Goal: Navigation & Orientation: Find specific page/section

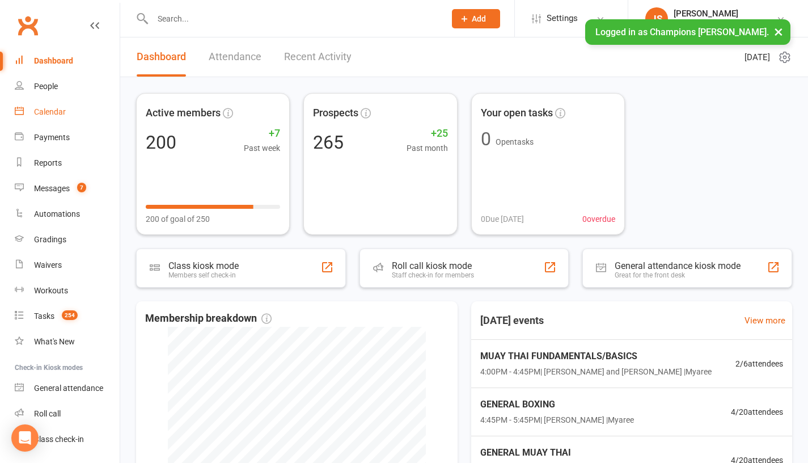
click at [65, 119] on link "Calendar" at bounding box center [67, 112] width 105 height 26
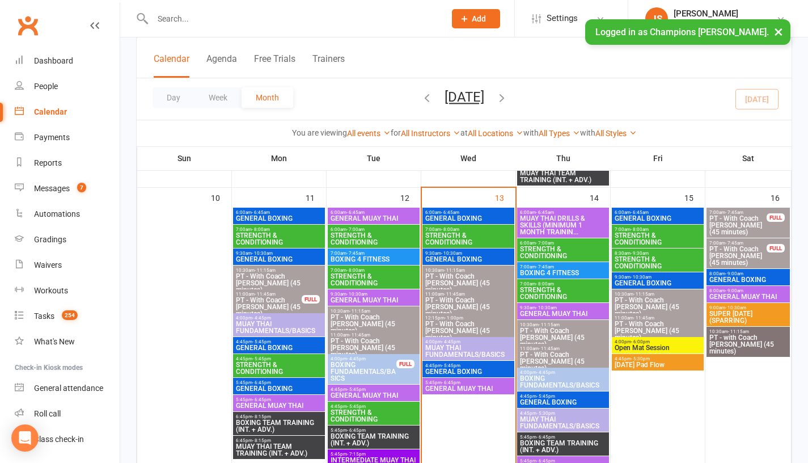
scroll to position [722, 0]
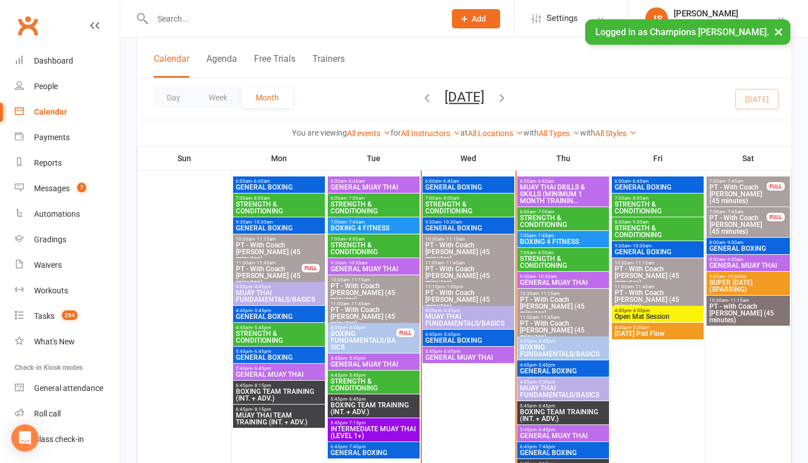
click at [439, 337] on span "GENERAL BOXING" at bounding box center [468, 340] width 87 height 7
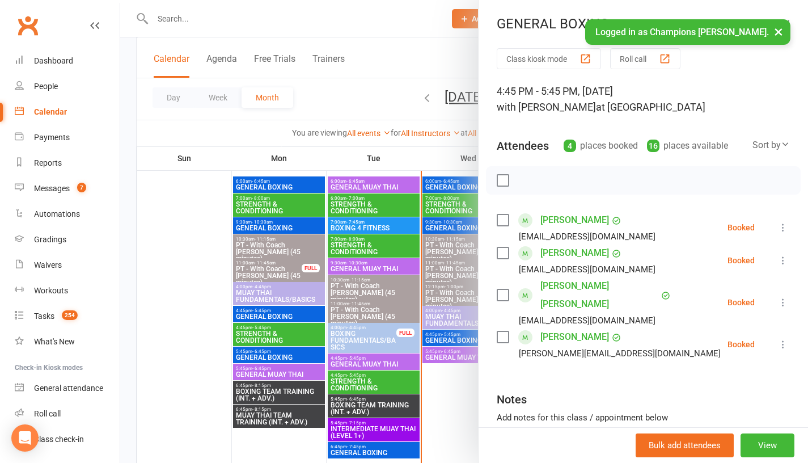
click at [455, 389] on div at bounding box center [464, 231] width 688 height 463
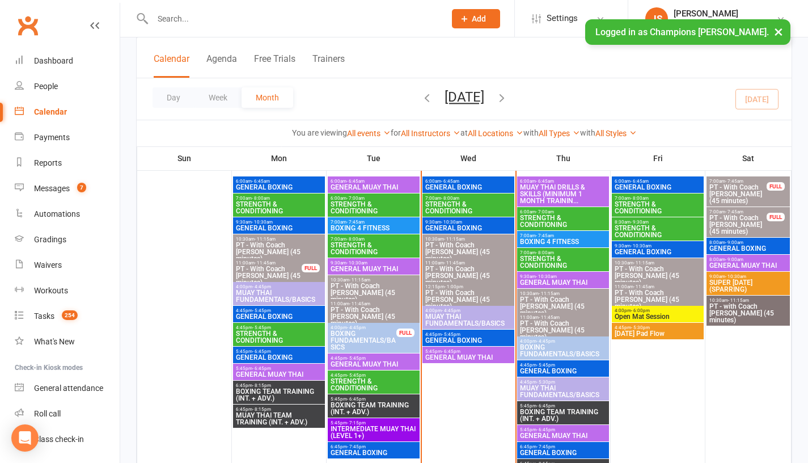
click at [469, 354] on span "GENERAL MUAY THAI" at bounding box center [468, 357] width 87 height 7
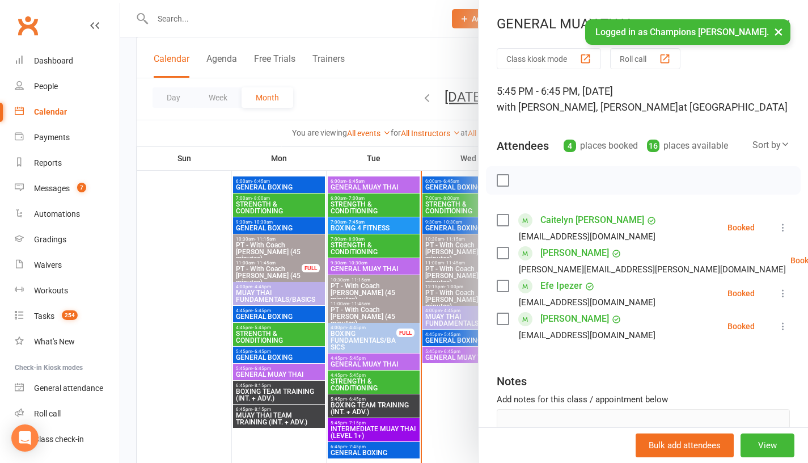
click at [170, 270] on div at bounding box center [464, 231] width 688 height 463
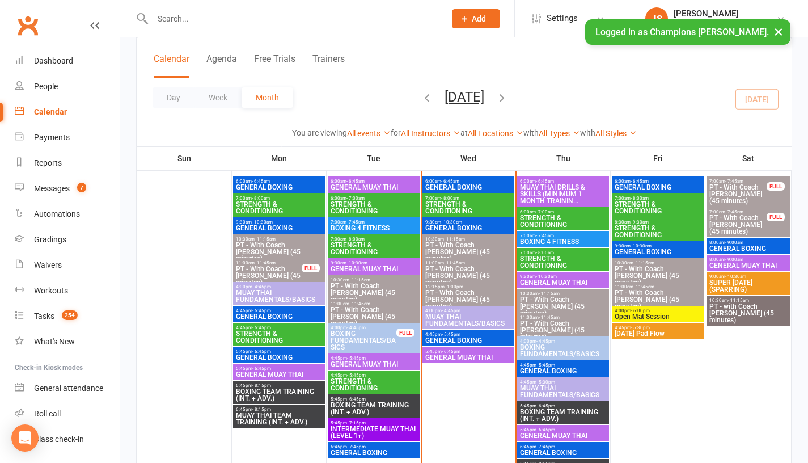
click at [579, 194] on span "MUAY THAI DRILLS & SKILLS (MINIMUM 1 MONTH TRAININ..." at bounding box center [562, 194] width 87 height 20
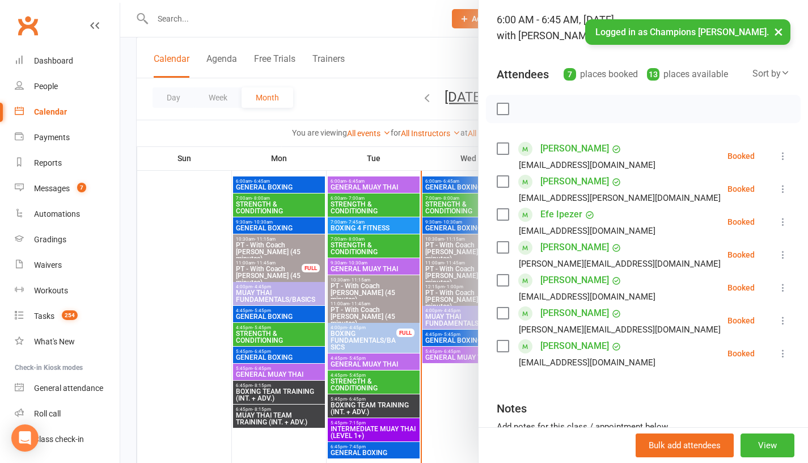
scroll to position [84, 0]
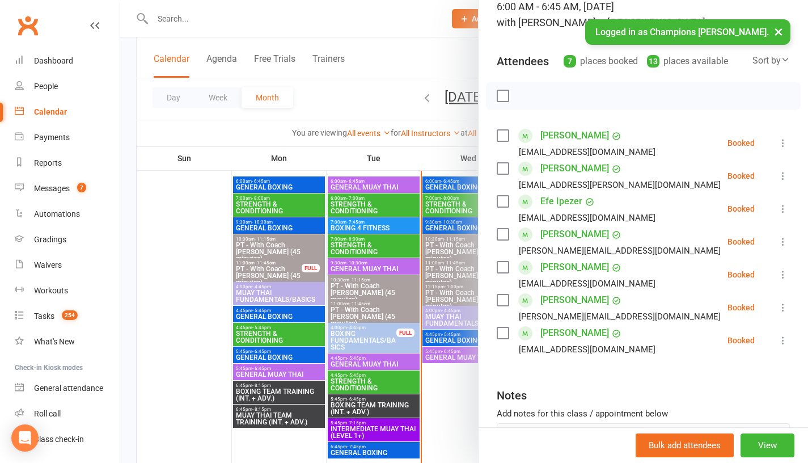
click at [167, 290] on div at bounding box center [464, 231] width 688 height 463
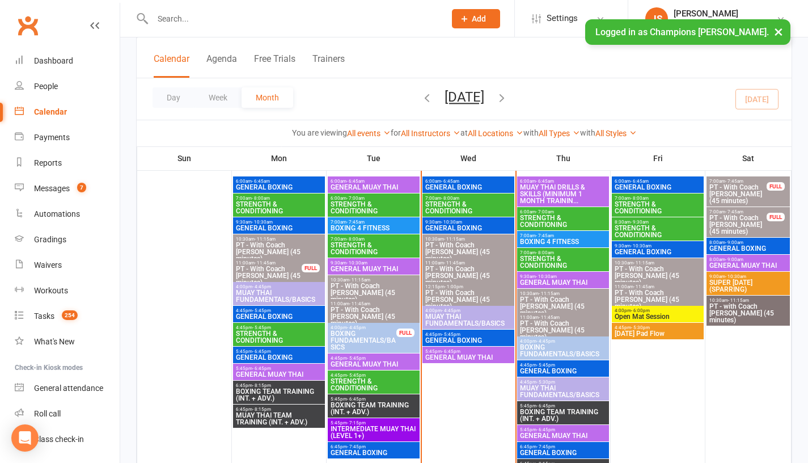
click at [557, 243] on span "BOXING 4 FITNESS" at bounding box center [562, 241] width 87 height 7
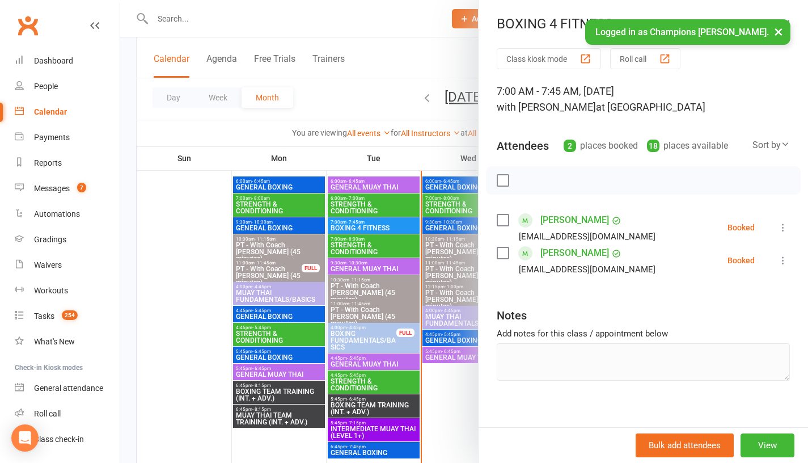
click at [156, 282] on div at bounding box center [464, 231] width 688 height 463
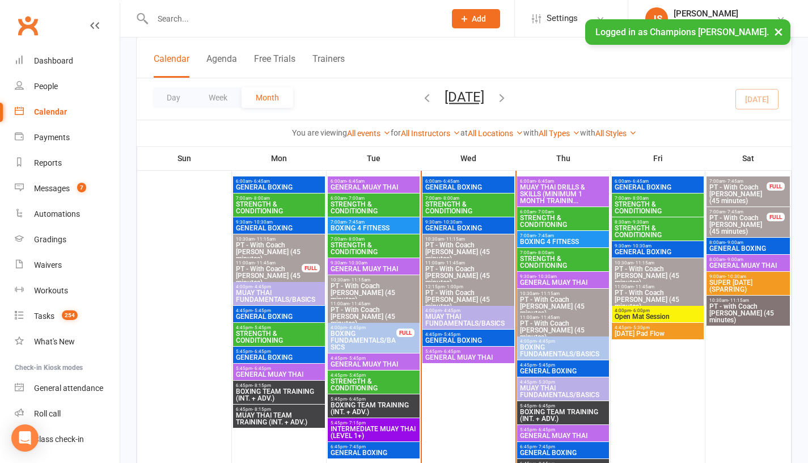
click at [650, 330] on span "[DATE] Pad Flow" at bounding box center [657, 333] width 87 height 7
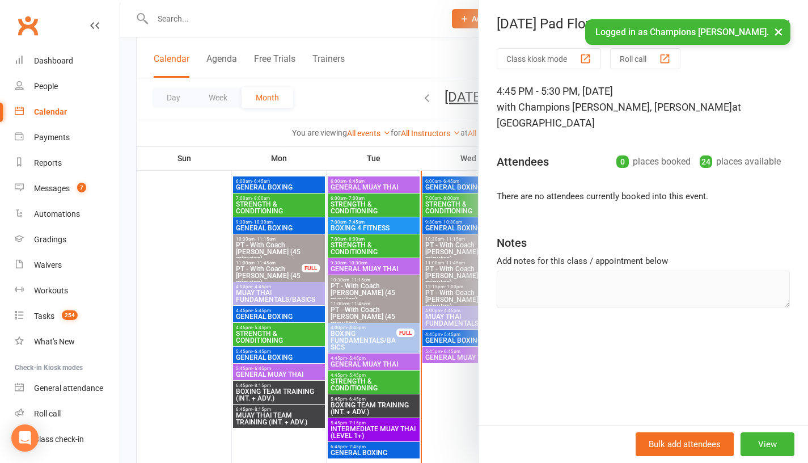
click at [409, 146] on div at bounding box center [464, 231] width 688 height 463
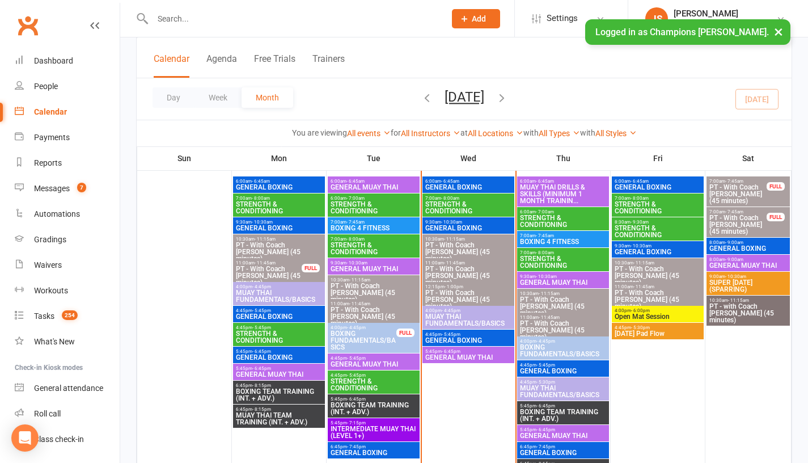
click at [625, 315] on span "Open Mat Session" at bounding box center [657, 316] width 87 height 7
